Goal: Task Accomplishment & Management: Complete application form

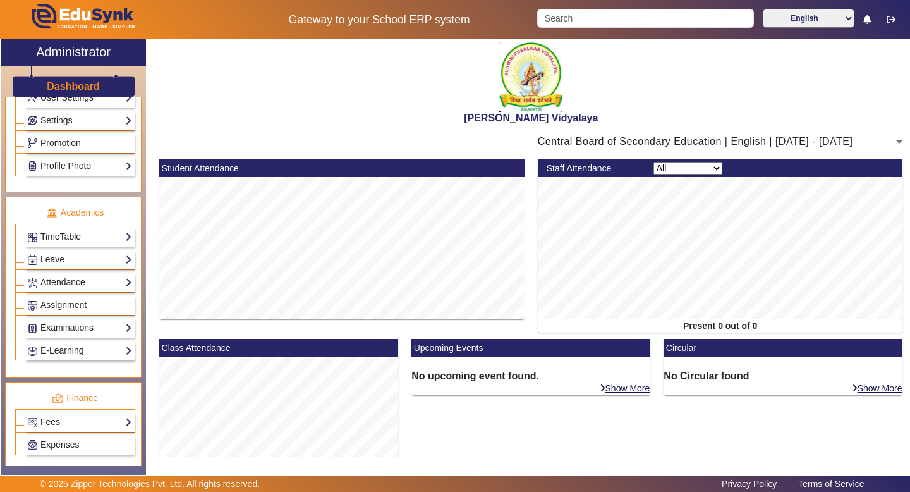
scroll to position [502, 0]
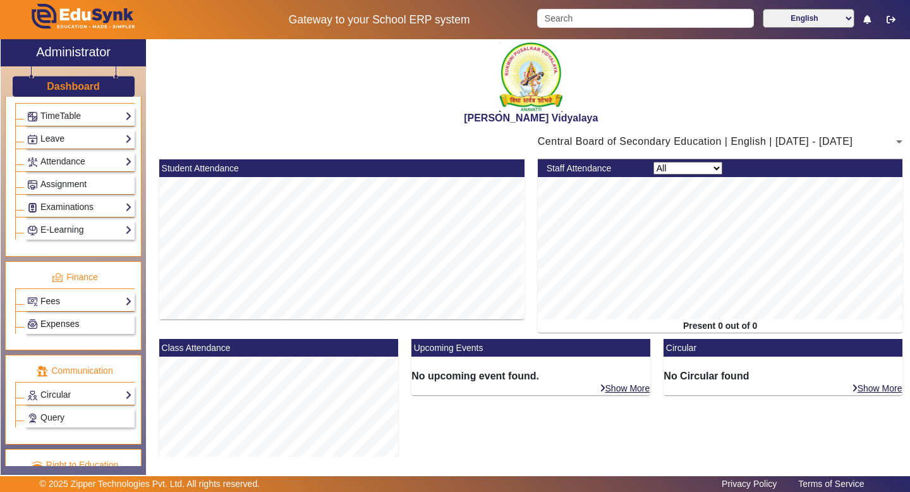
click at [68, 329] on span "Expenses" at bounding box center [59, 324] width 39 height 10
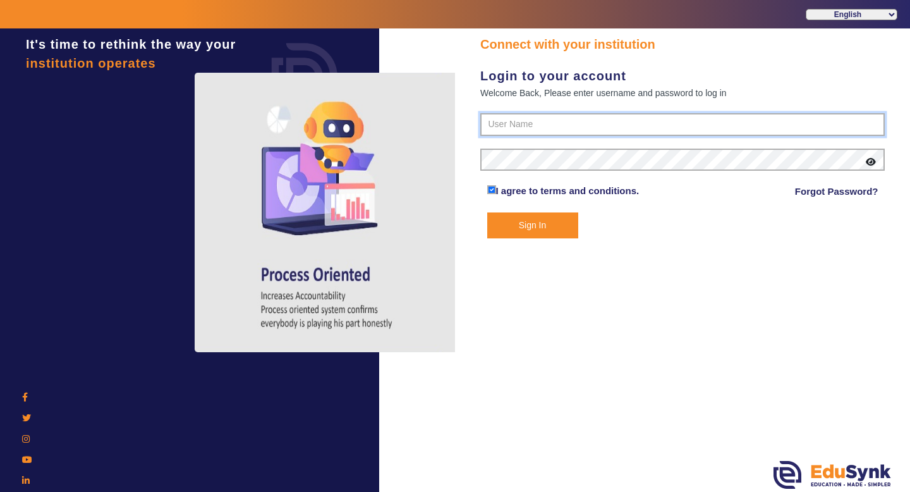
type input "1236547891"
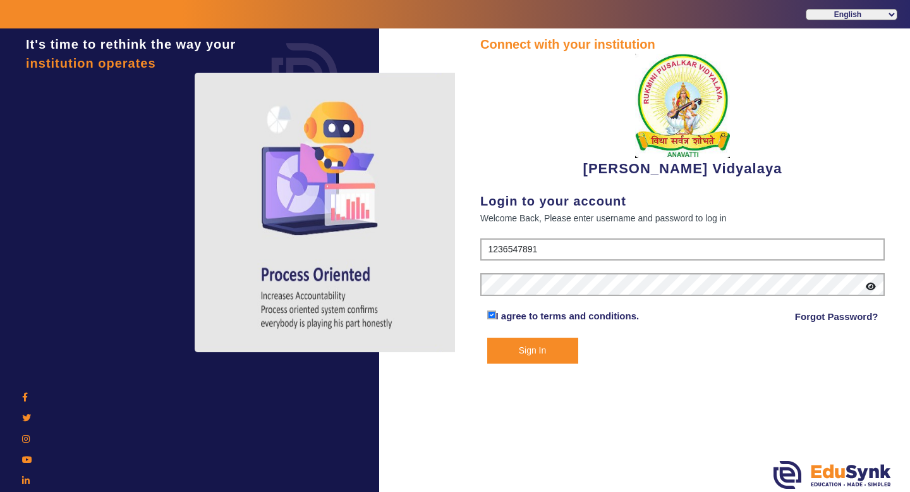
click at [556, 358] on button "Sign In" at bounding box center [532, 350] width 91 height 26
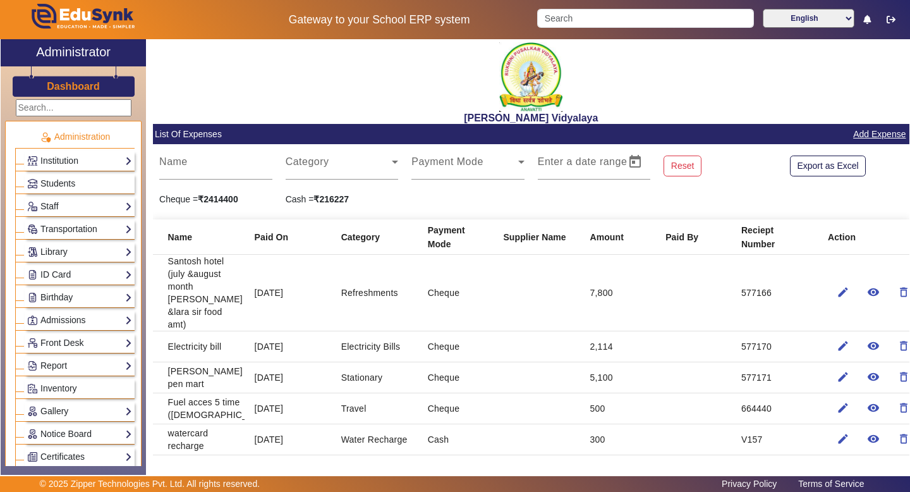
click at [374, 79] on div "[PERSON_NAME] Vidyalaya" at bounding box center [531, 81] width 757 height 85
click at [375, 157] on div "Category" at bounding box center [342, 161] width 113 height 35
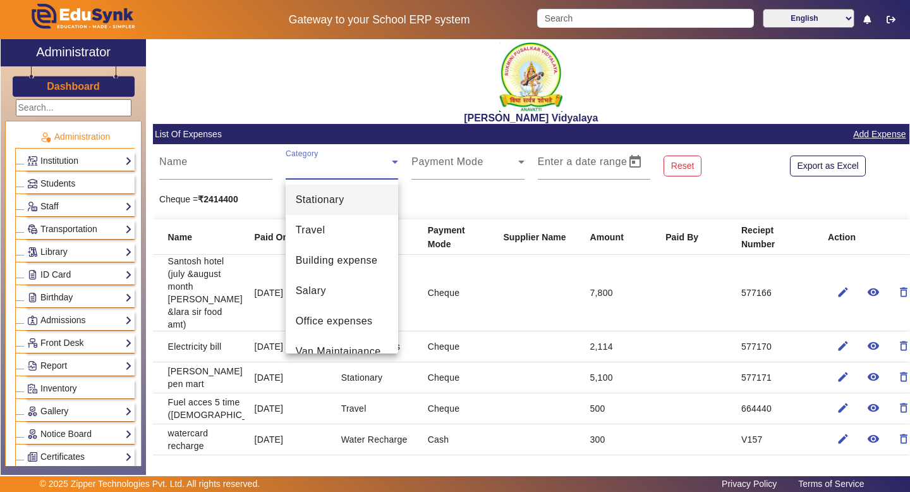
scroll to position [283, 0]
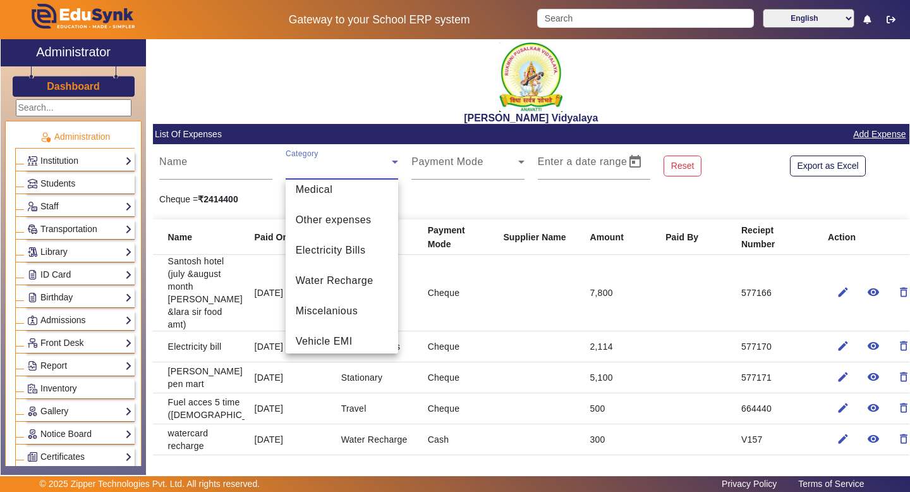
click at [471, 202] on div at bounding box center [455, 246] width 910 height 492
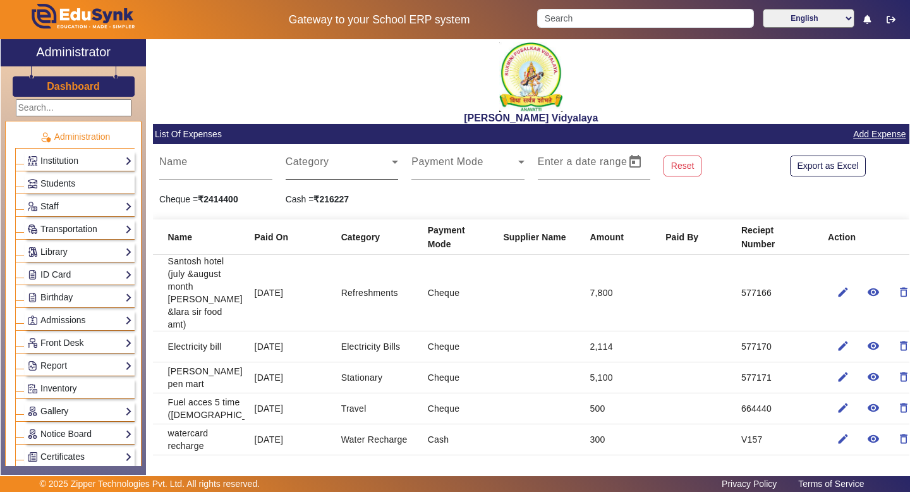
click at [381, 159] on div "Category" at bounding box center [342, 161] width 113 height 35
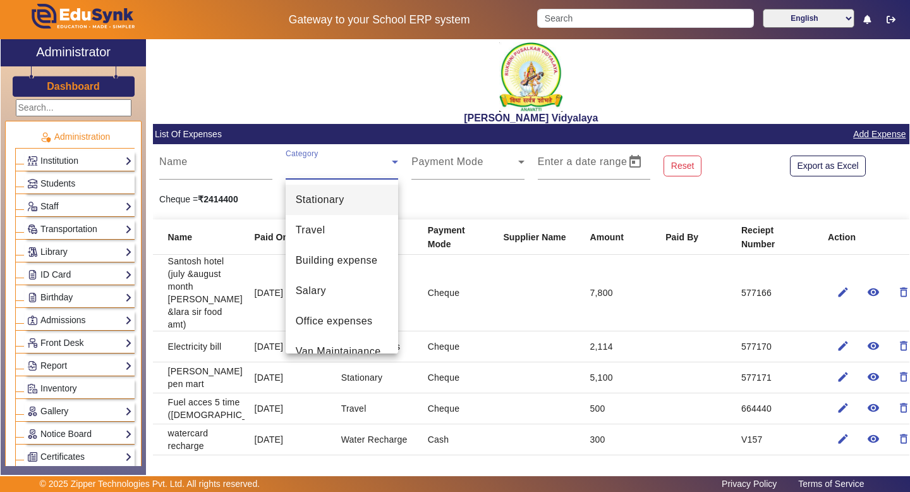
click at [398, 166] on div at bounding box center [455, 246] width 910 height 492
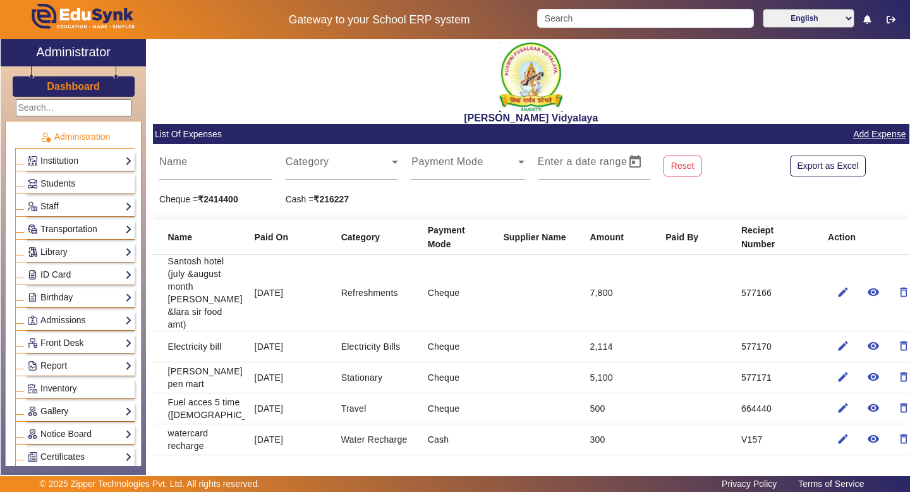
click at [398, 165] on div "Category" at bounding box center [342, 161] width 126 height 35
click at [398, 162] on icon at bounding box center [394, 161] width 15 height 15
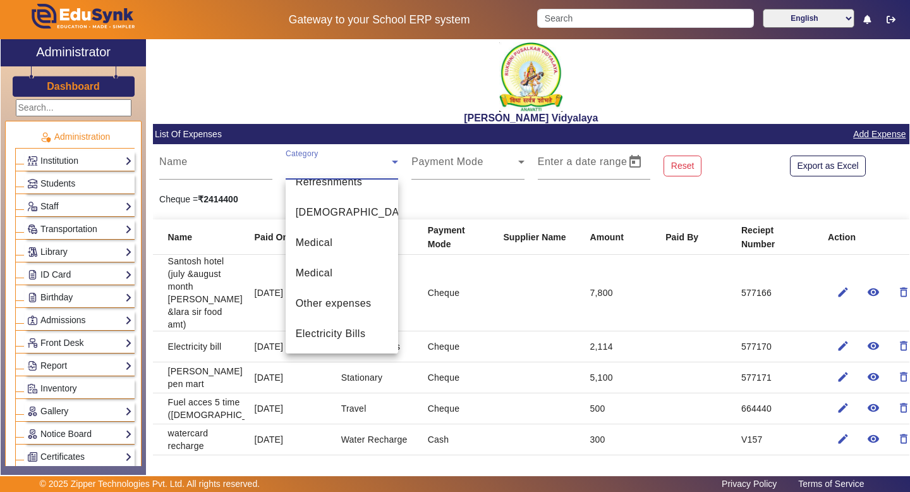
scroll to position [0, 0]
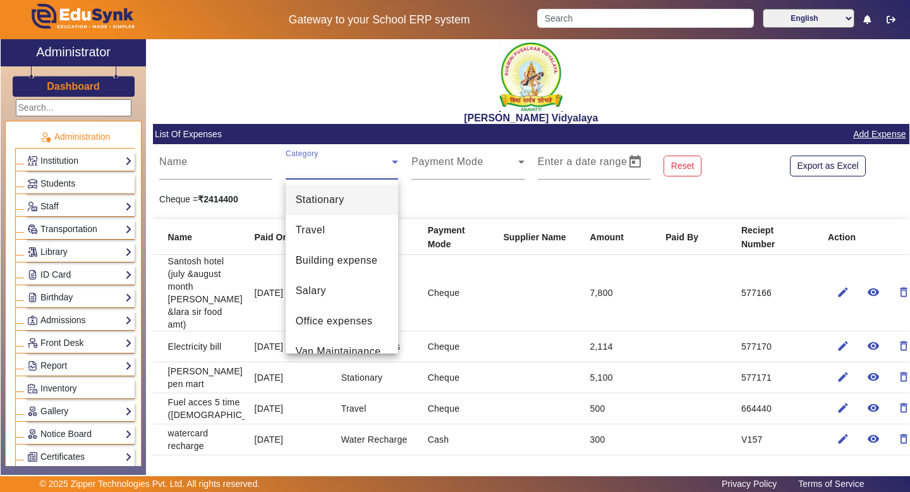
click at [512, 197] on div at bounding box center [455, 246] width 910 height 492
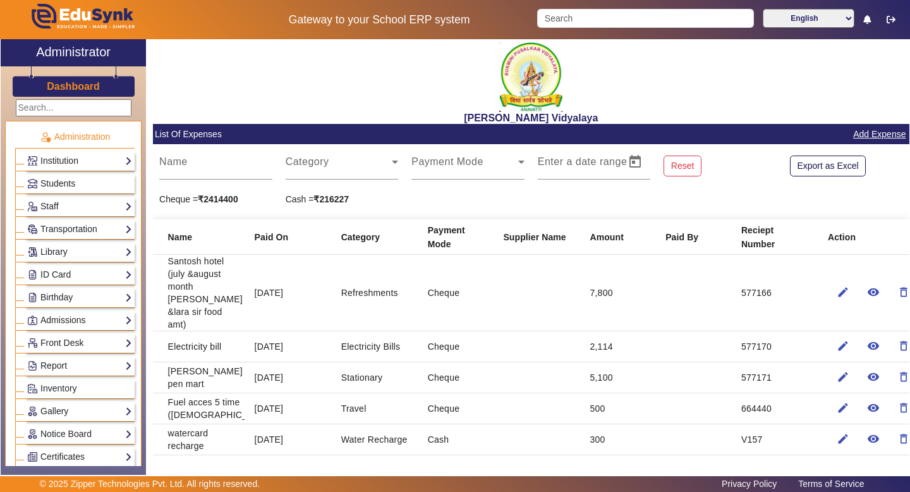
click at [891, 132] on link "Add Expense" at bounding box center [879, 134] width 55 height 16
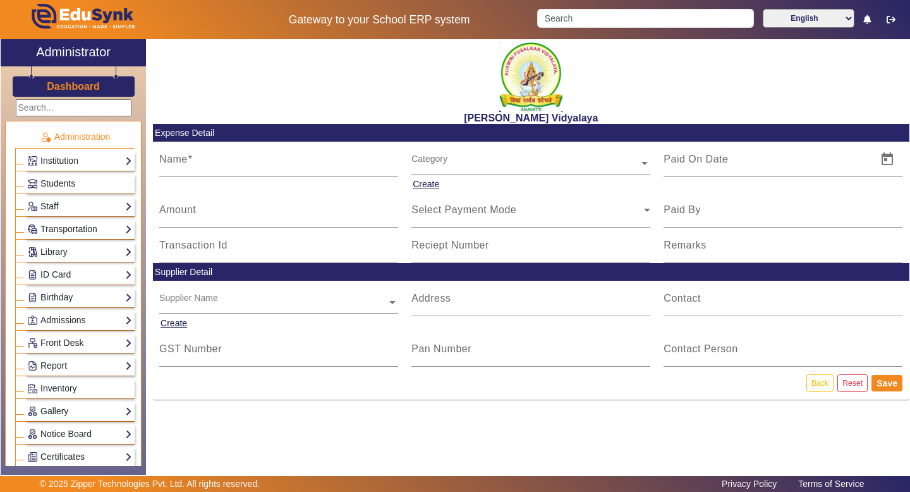
click at [536, 152] on div "Category" at bounding box center [525, 149] width 228 height 15
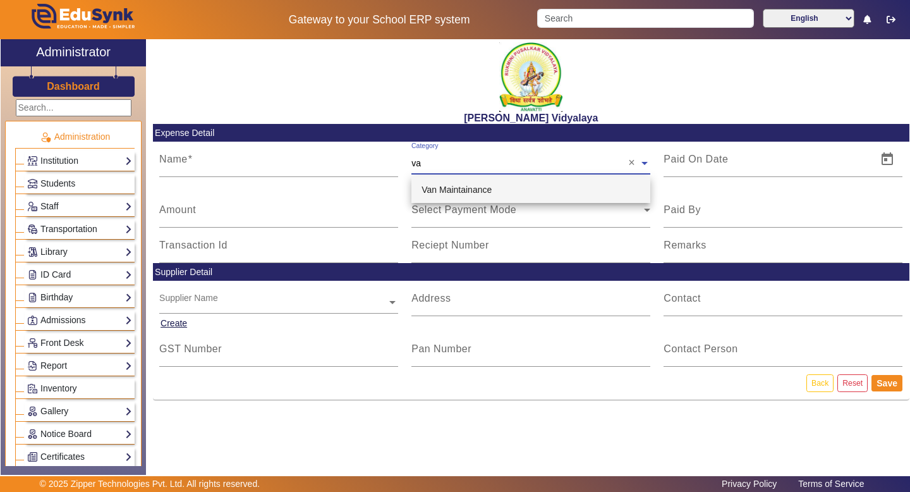
type input "v"
type input "Van Fuel"
click at [784, 101] on div "[PERSON_NAME] Vidyalaya" at bounding box center [531, 81] width 757 height 85
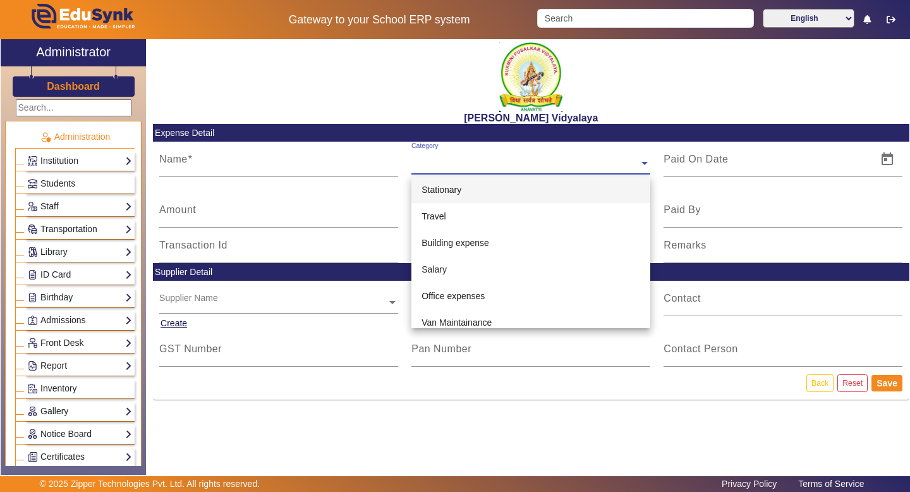
click at [621, 163] on input "text" at bounding box center [530, 163] width 239 height 13
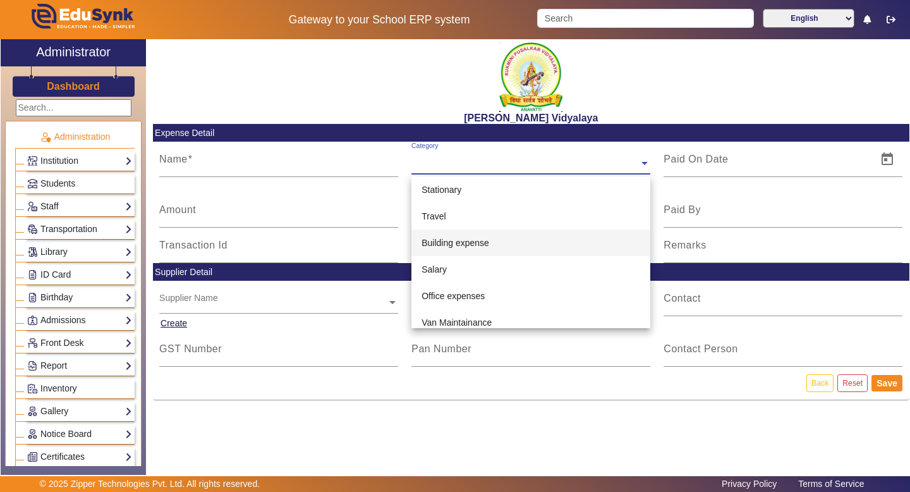
click at [736, 118] on h2 "[PERSON_NAME] Vidyalaya" at bounding box center [531, 118] width 757 height 12
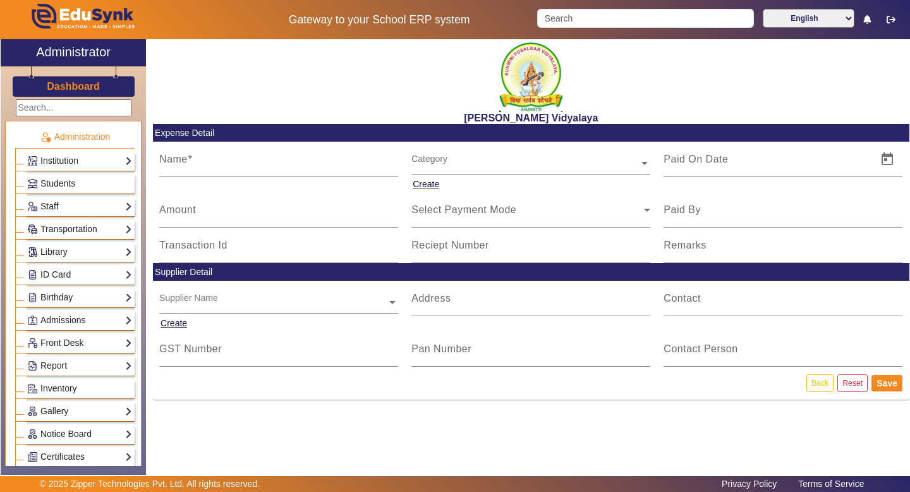
click at [441, 163] on input "text" at bounding box center [530, 163] width 239 height 13
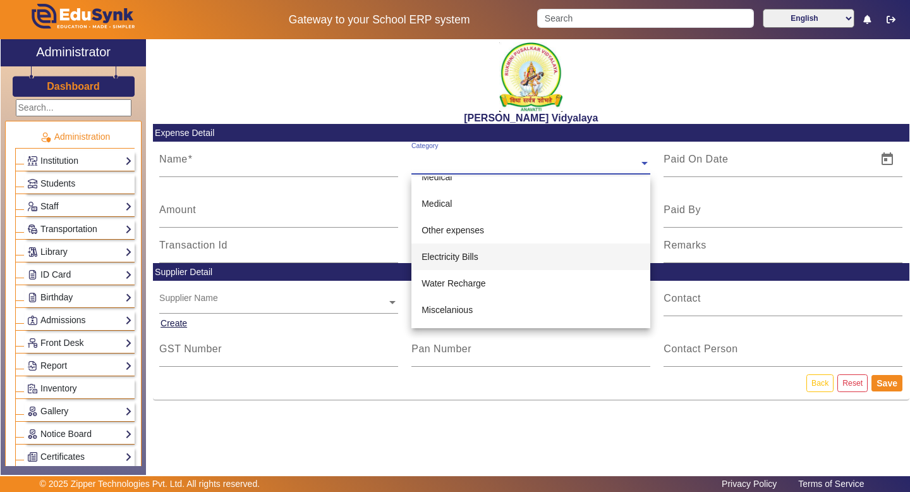
scroll to position [273, 0]
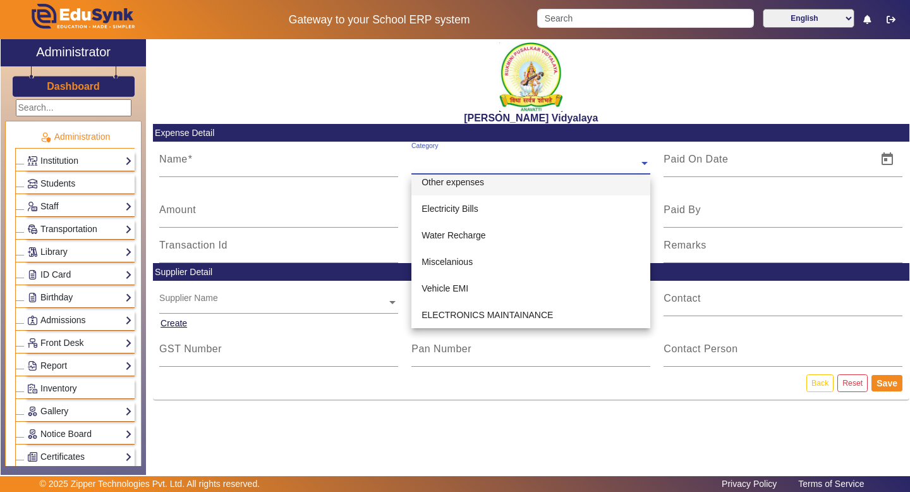
click at [489, 145] on div "Category" at bounding box center [525, 149] width 228 height 15
click at [467, 164] on input "text" at bounding box center [530, 163] width 239 height 13
click at [612, 106] on div "[PERSON_NAME] Vidyalaya" at bounding box center [531, 81] width 757 height 85
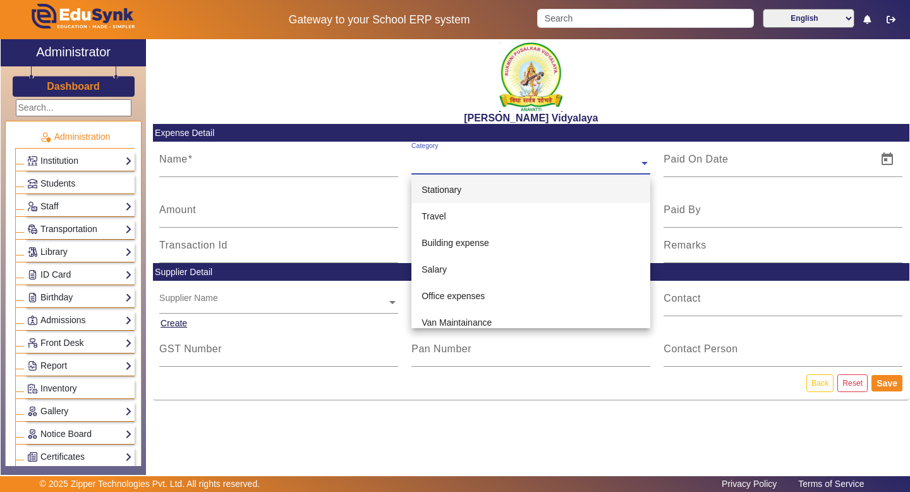
click at [499, 163] on input "text" at bounding box center [530, 163] width 239 height 13
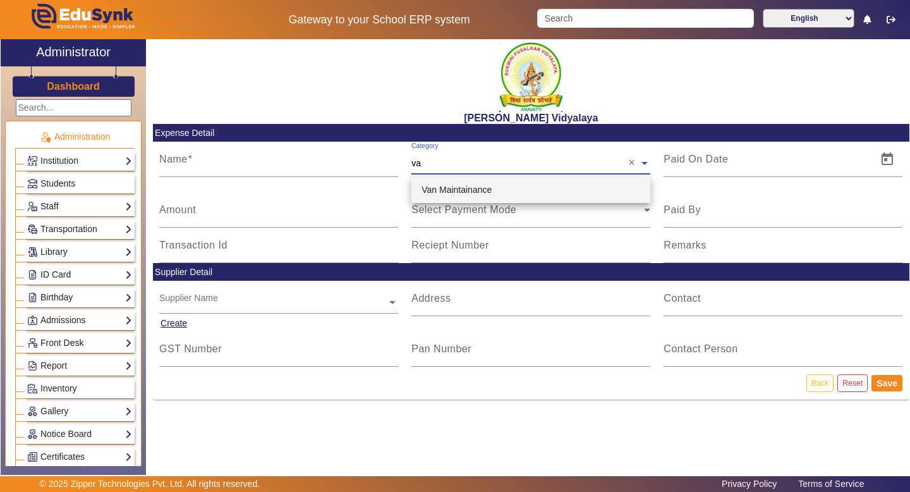
type input "v"
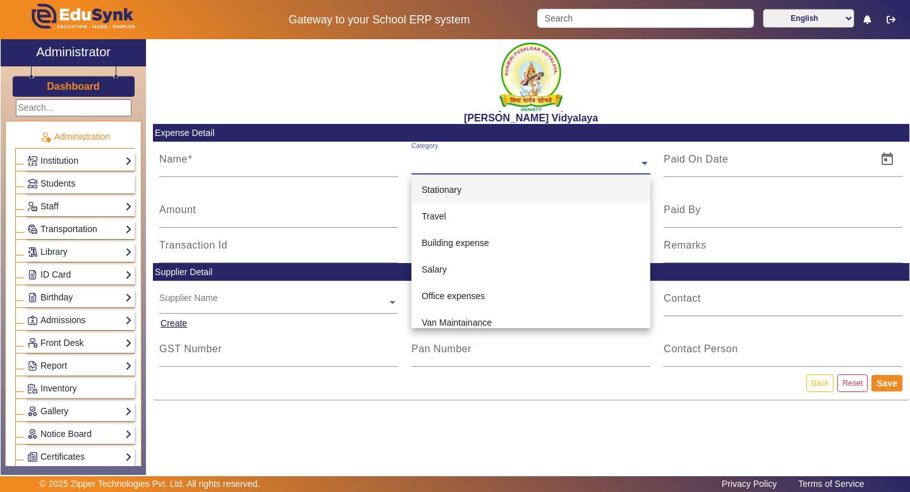
type input "A"
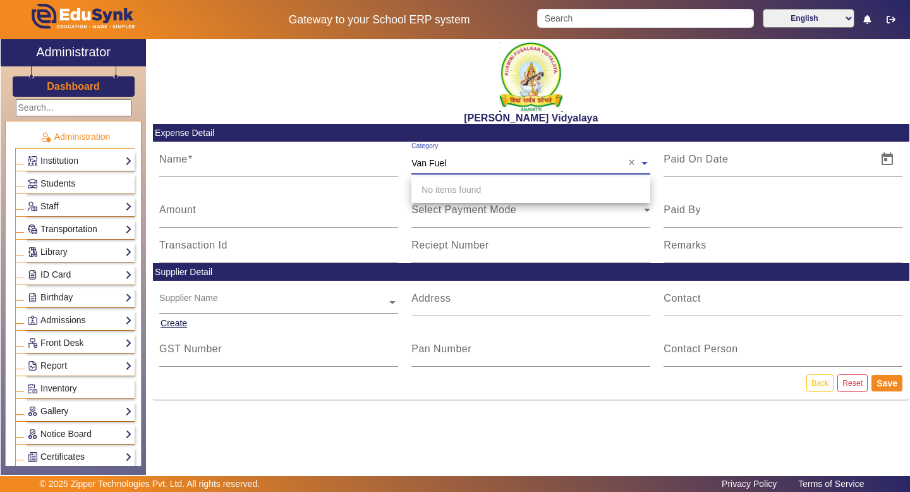
click at [496, 165] on input "Van Fuel" at bounding box center [530, 163] width 239 height 13
type input "Van Fuel"
click at [375, 188] on div "Name" at bounding box center [279, 167] width 252 height 51
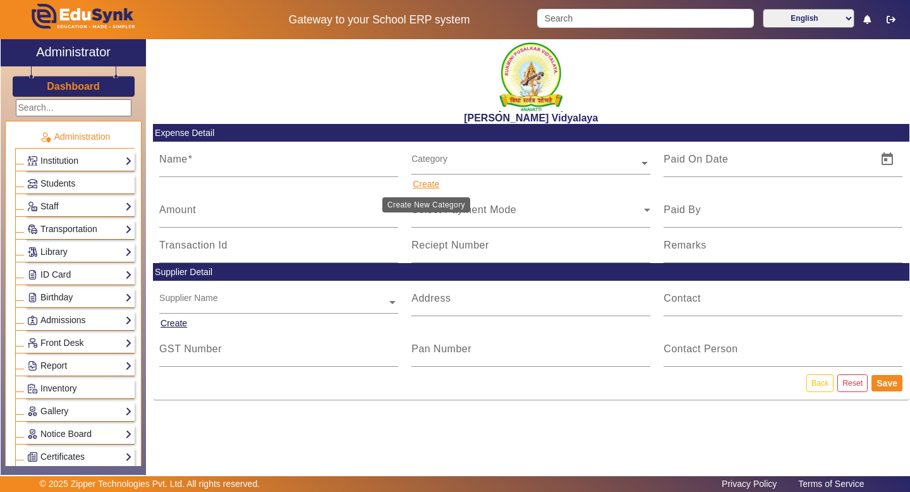
click at [429, 184] on button "Create" at bounding box center [425, 184] width 29 height 16
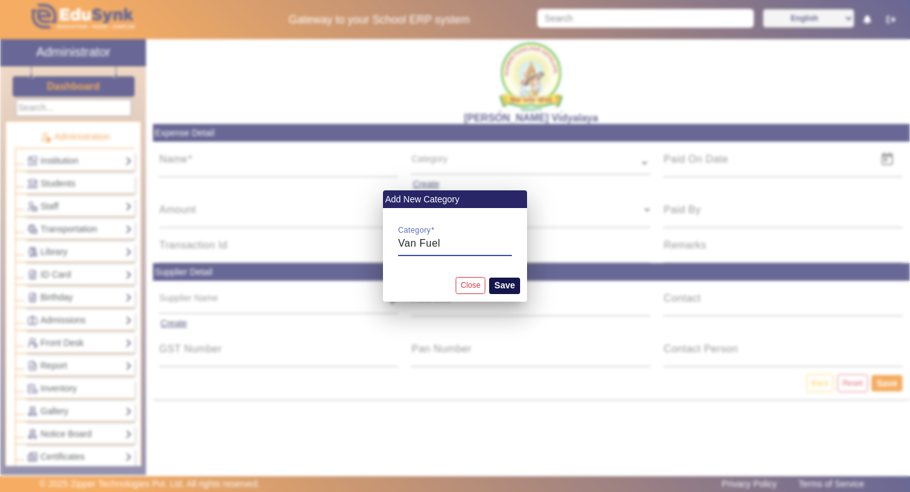
click at [505, 288] on button "Save" at bounding box center [504, 285] width 31 height 16
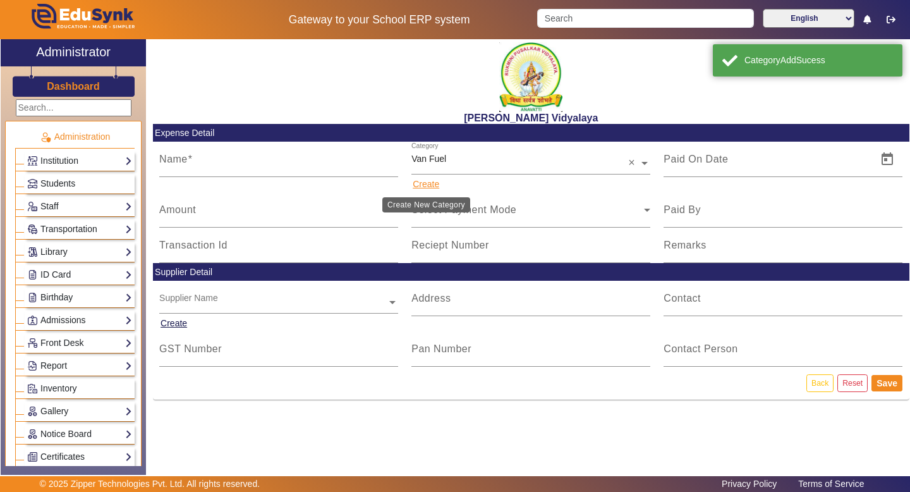
click at [430, 186] on button "Create" at bounding box center [425, 184] width 29 height 16
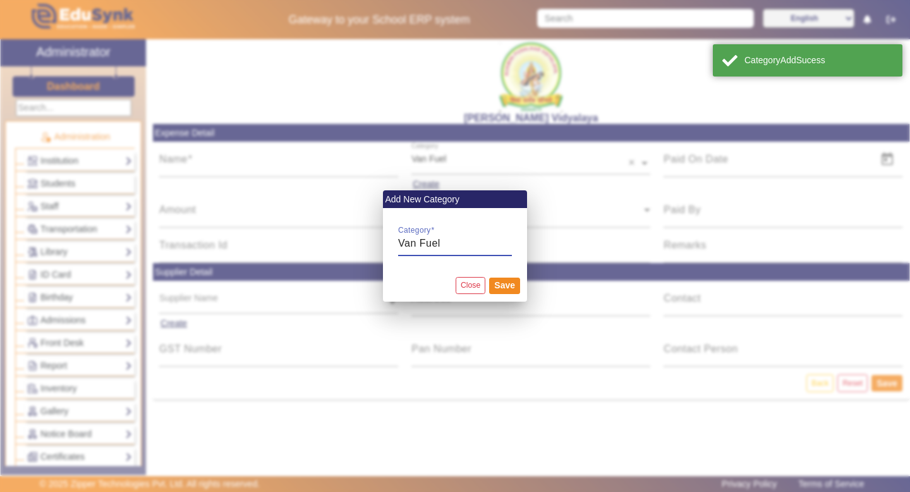
click at [441, 237] on input "Van Fuel" at bounding box center [455, 243] width 114 height 15
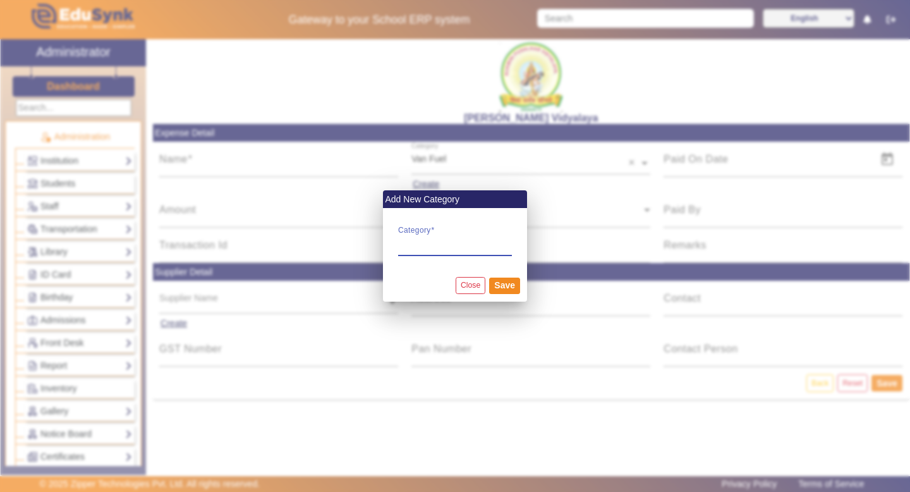
type input "S"
type input "Events"
click at [499, 284] on button "Save" at bounding box center [504, 285] width 31 height 16
